Goal: Entertainment & Leisure: Consume media (video, audio)

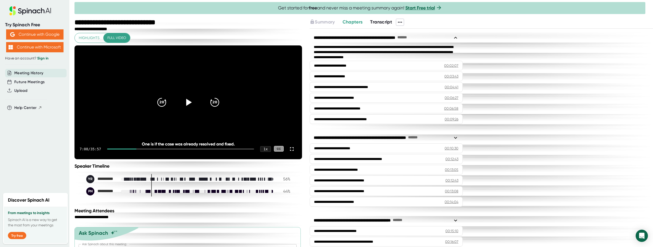
scroll to position [76, 0]
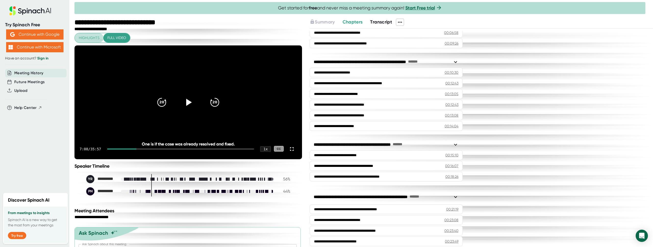
click at [92, 40] on span "Highlights" at bounding box center [89, 38] width 21 height 6
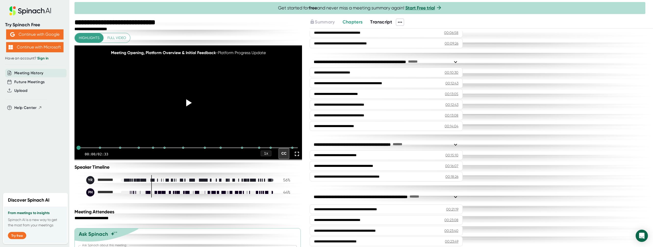
click at [112, 38] on span "Full video" at bounding box center [116, 38] width 19 height 6
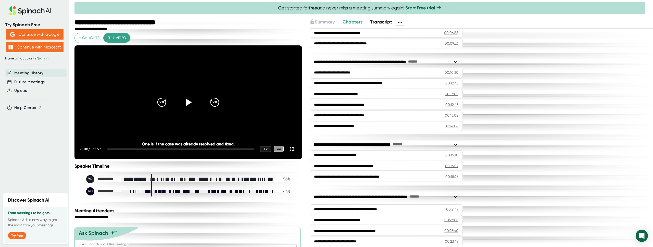
click at [88, 39] on span "Highlights" at bounding box center [89, 38] width 21 height 6
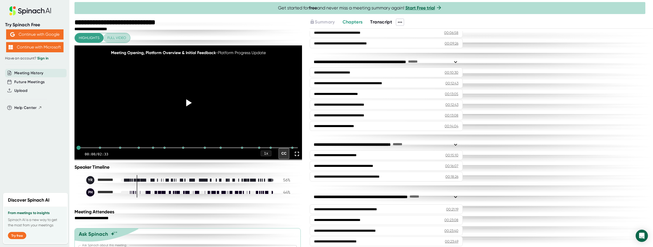
click at [105, 38] on button "Full video" at bounding box center [116, 37] width 27 height 9
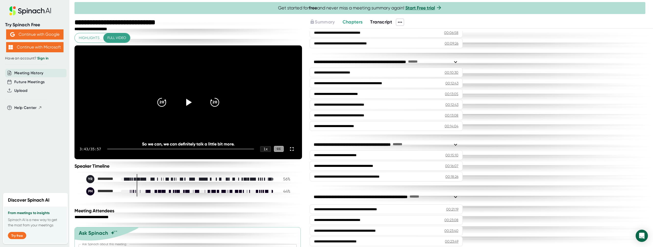
click at [162, 150] on div at bounding box center [180, 149] width 147 height 1
click at [166, 150] on div at bounding box center [181, 149] width 145 height 1
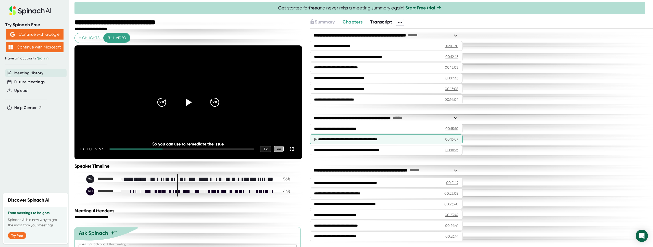
scroll to position [104, 0]
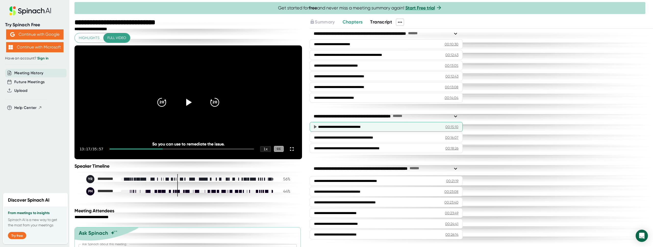
click at [362, 126] on div "**********" at bounding box center [380, 126] width 124 height 5
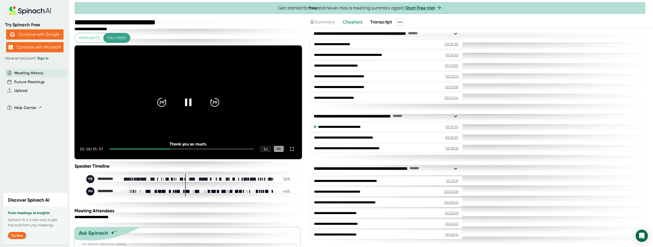
click at [194, 112] on div at bounding box center [188, 102] width 21 height 21
click at [76, 24] on div "**********" at bounding box center [125, 23] width 101 height 8
